Goal: Obtain resource: Obtain resource

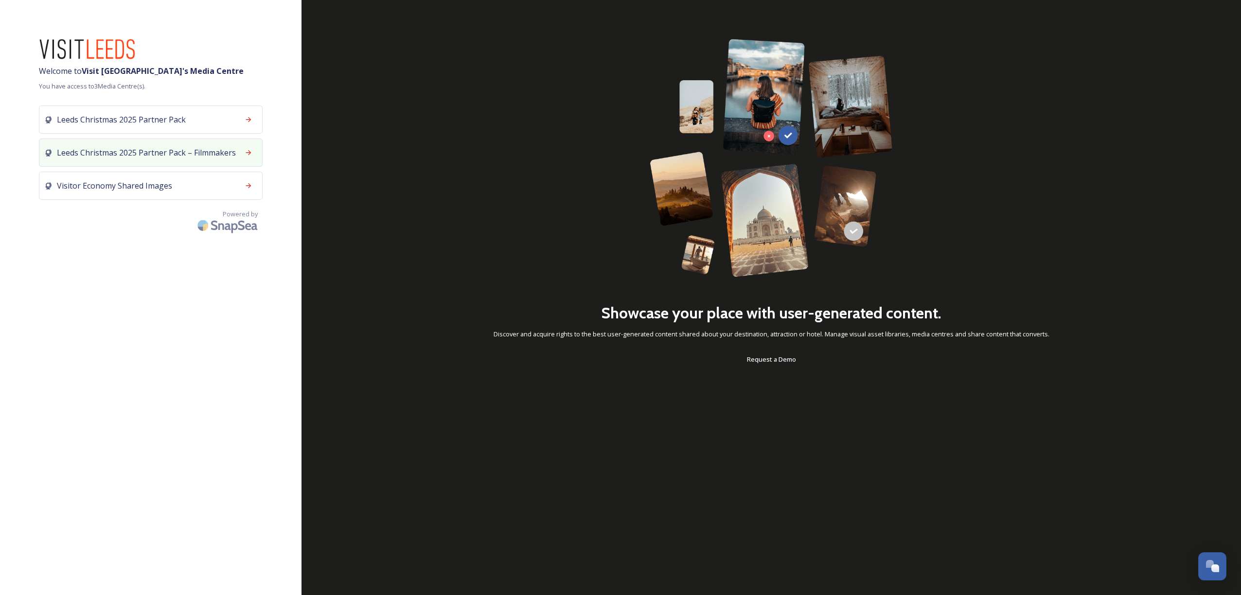
click at [184, 154] on span "Leeds Christmas 2025 Partner Pack – Filmmakers" at bounding box center [146, 153] width 179 height 12
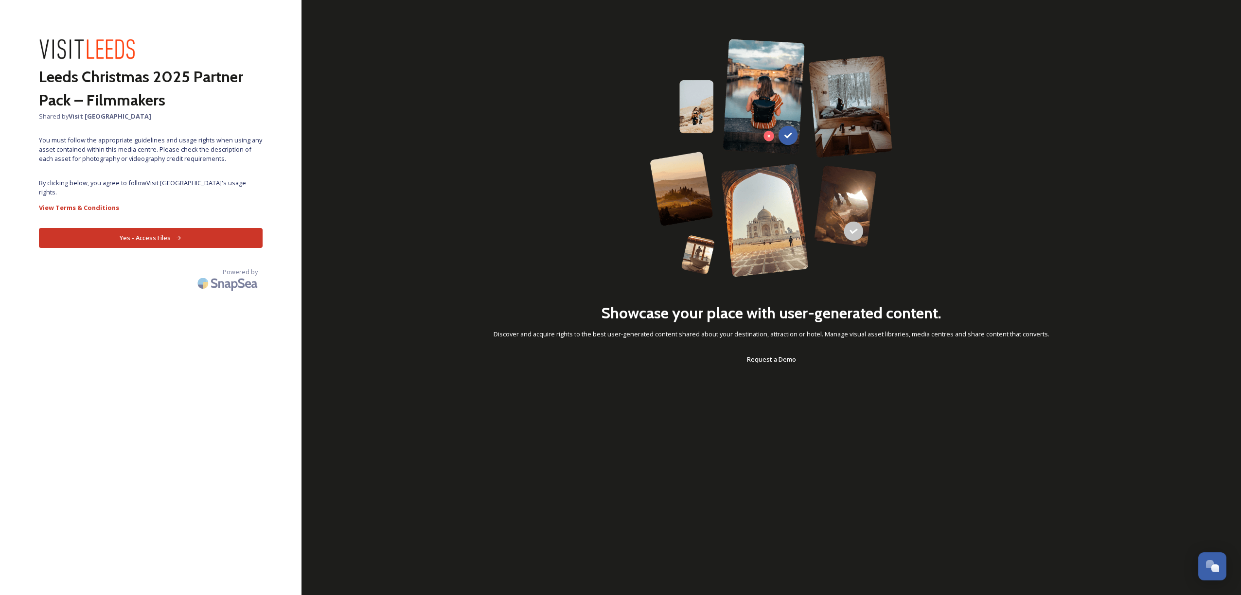
click at [162, 233] on button "Yes - Access Files" at bounding box center [151, 238] width 224 height 20
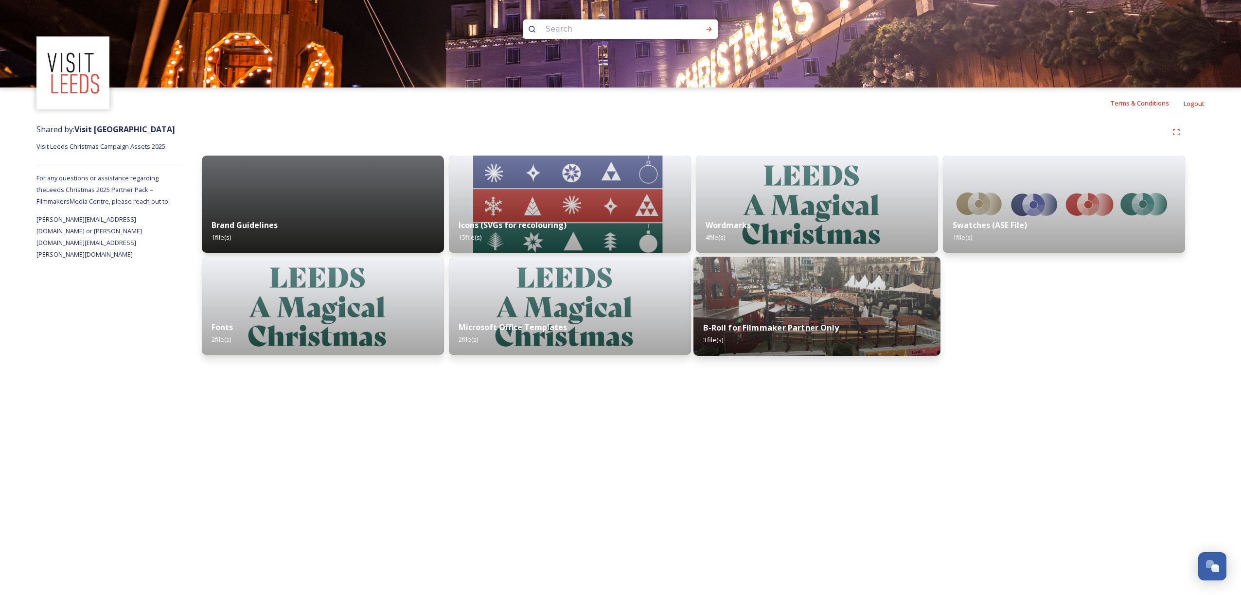
click at [823, 296] on img at bounding box center [816, 306] width 247 height 99
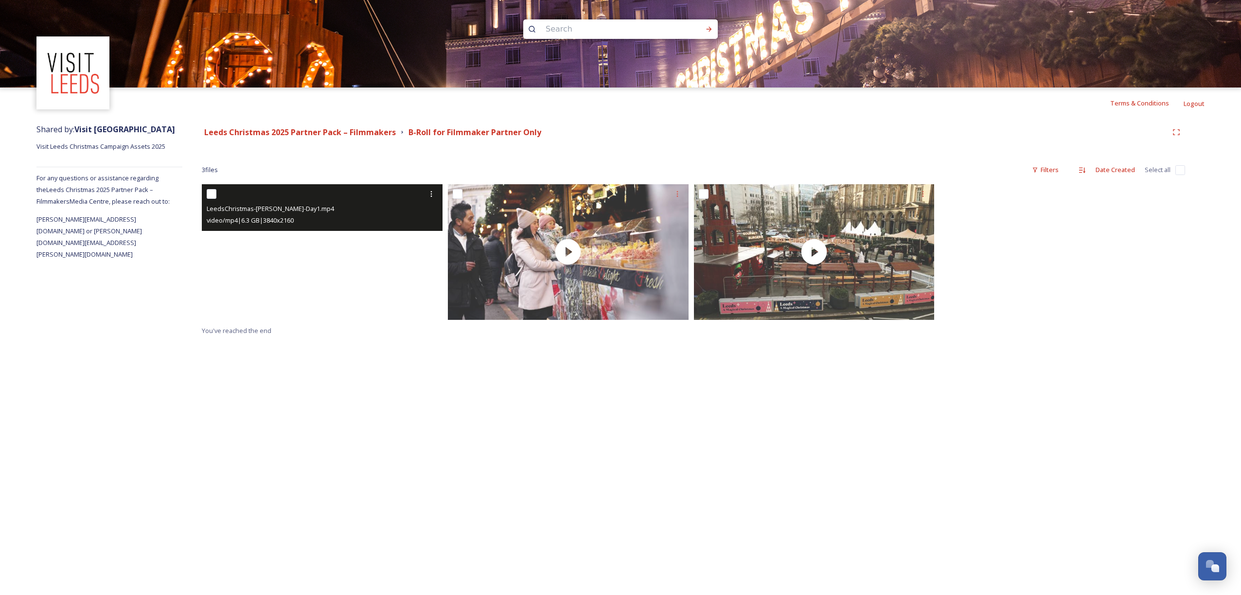
click at [321, 258] on video "LeedsChristmas-BRoll-Day1.mp4" at bounding box center [322, 251] width 241 height 135
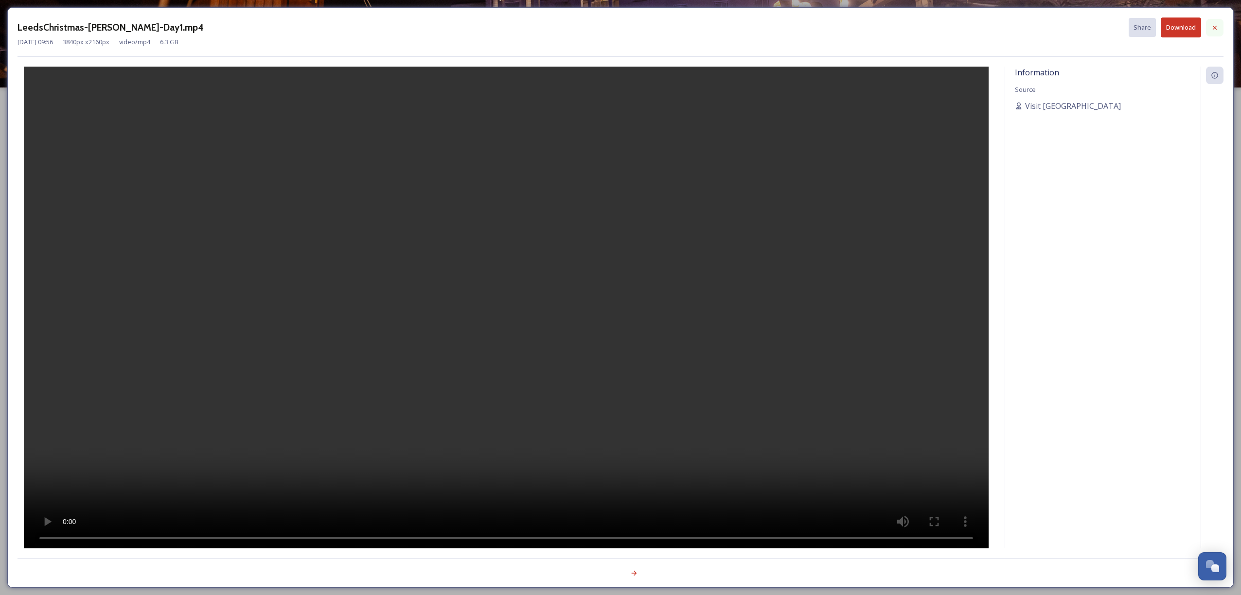
click at [1215, 27] on icon at bounding box center [1215, 27] width 4 height 4
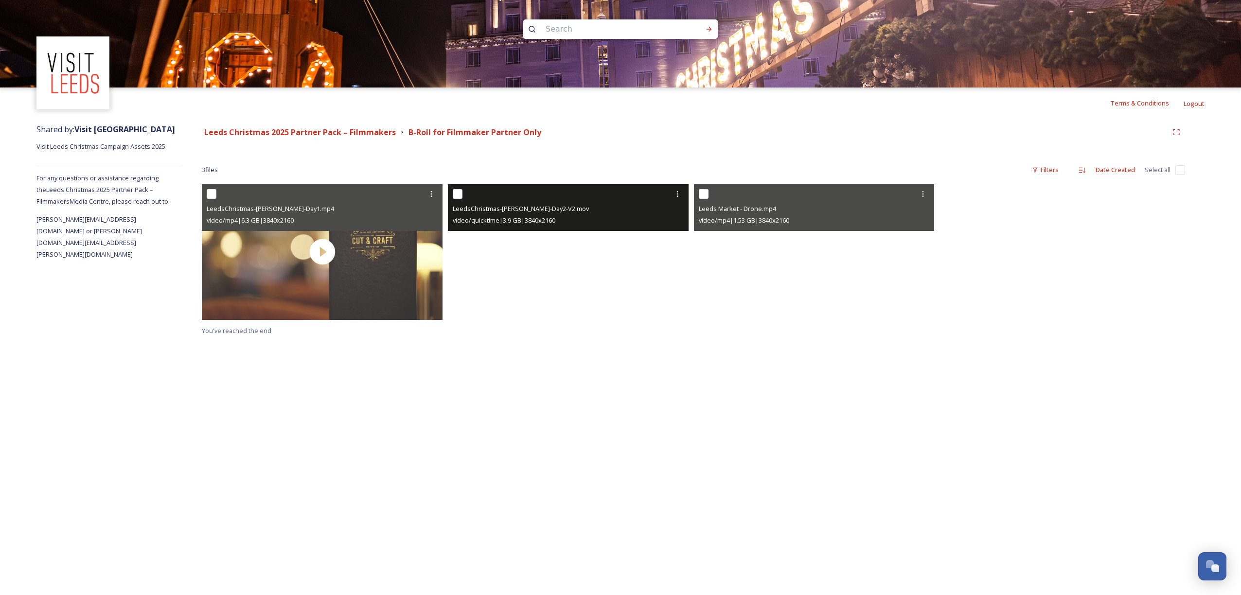
click at [575, 258] on video "LeedsChristmas-BRoll-Day2-V2.mov" at bounding box center [568, 251] width 241 height 135
